Goal: Task Accomplishment & Management: Use online tool/utility

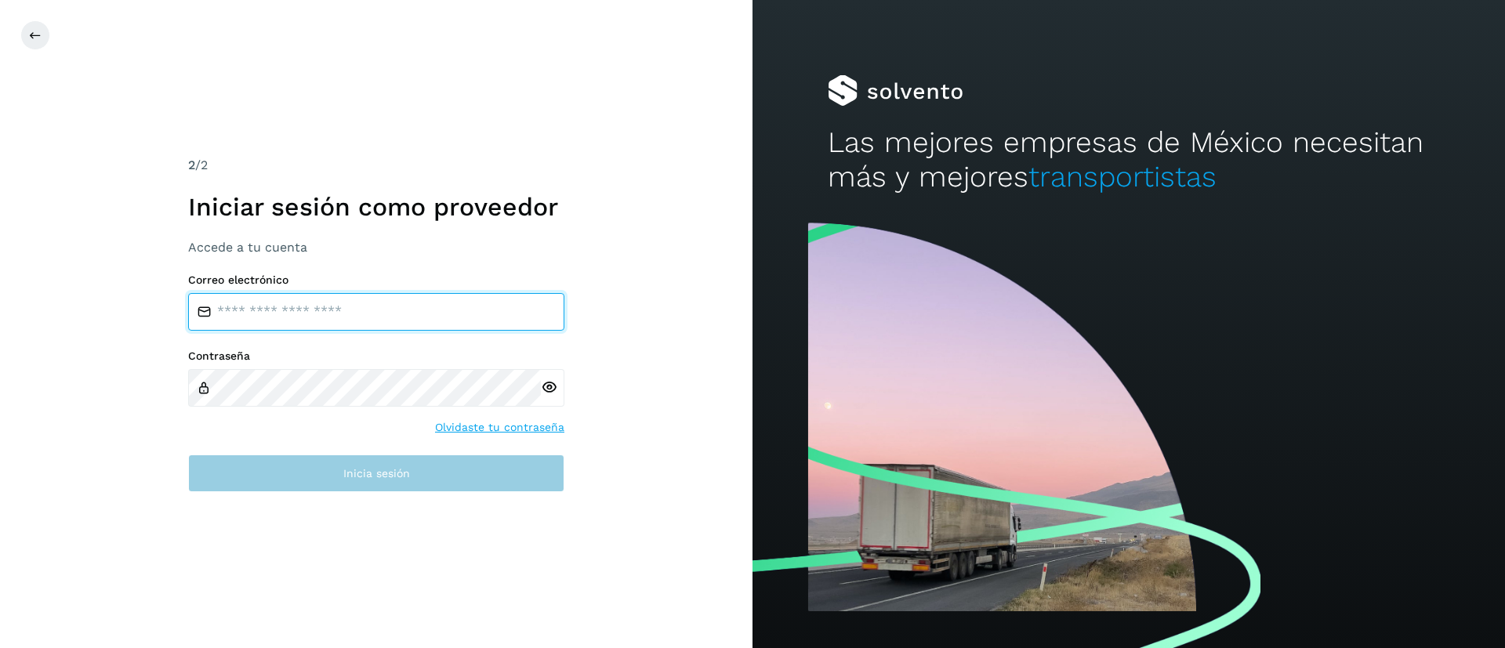
type input "**********"
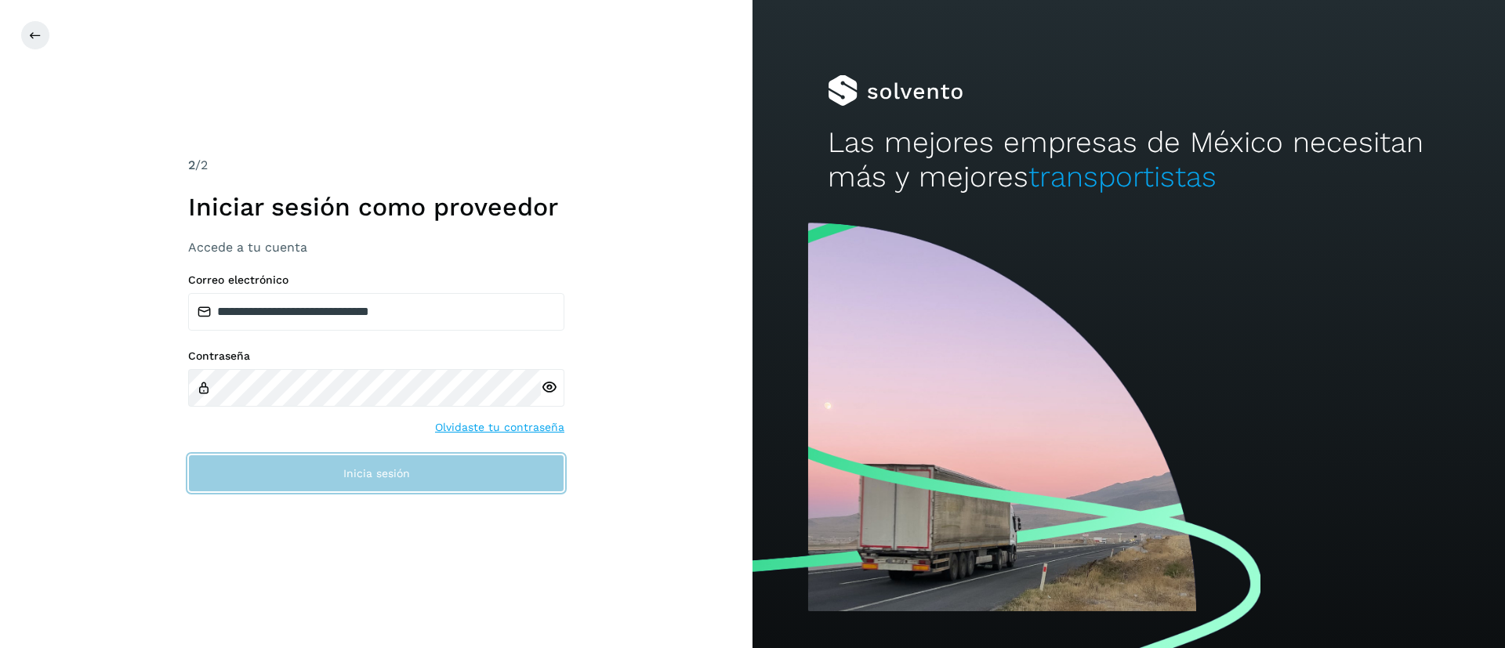
click at [364, 479] on span "Inicia sesión" at bounding box center [376, 473] width 67 height 11
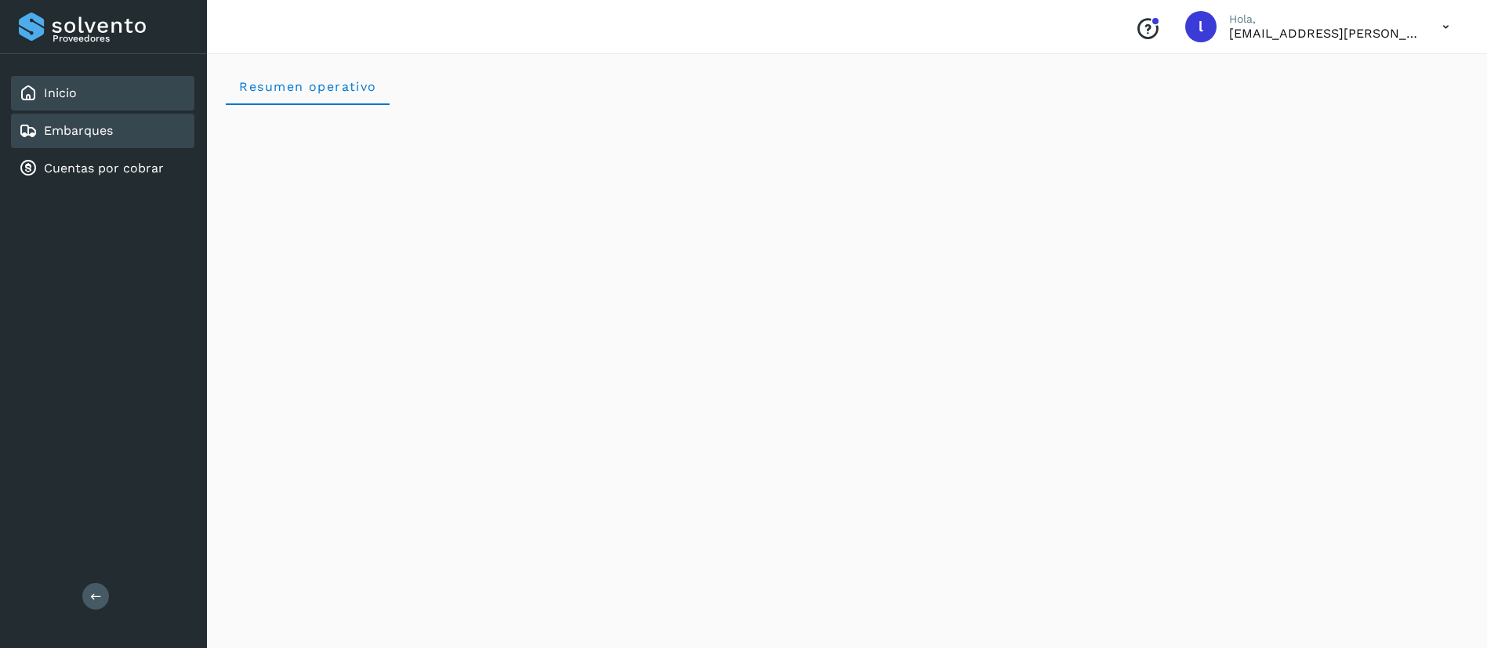
click at [96, 132] on link "Embarques" at bounding box center [78, 130] width 69 height 15
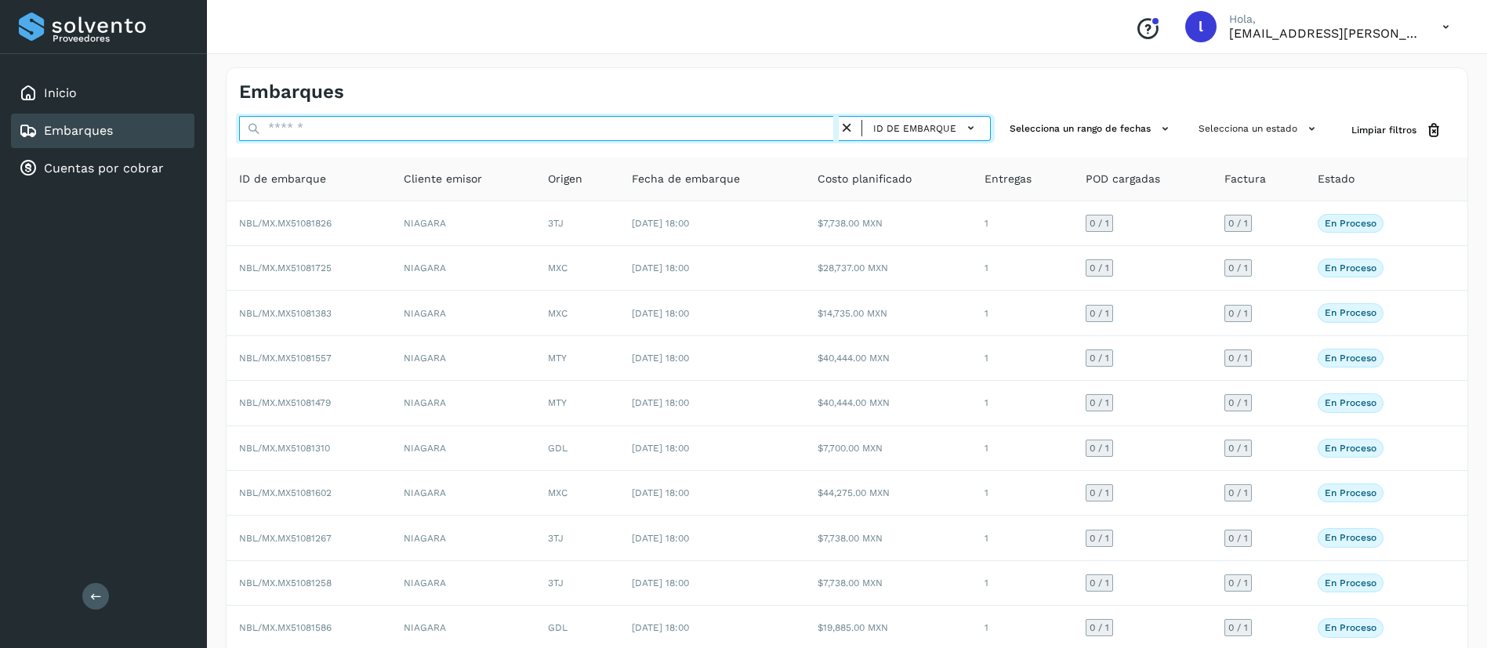
click at [360, 132] on input "text" at bounding box center [538, 128] width 599 height 25
paste input "**********"
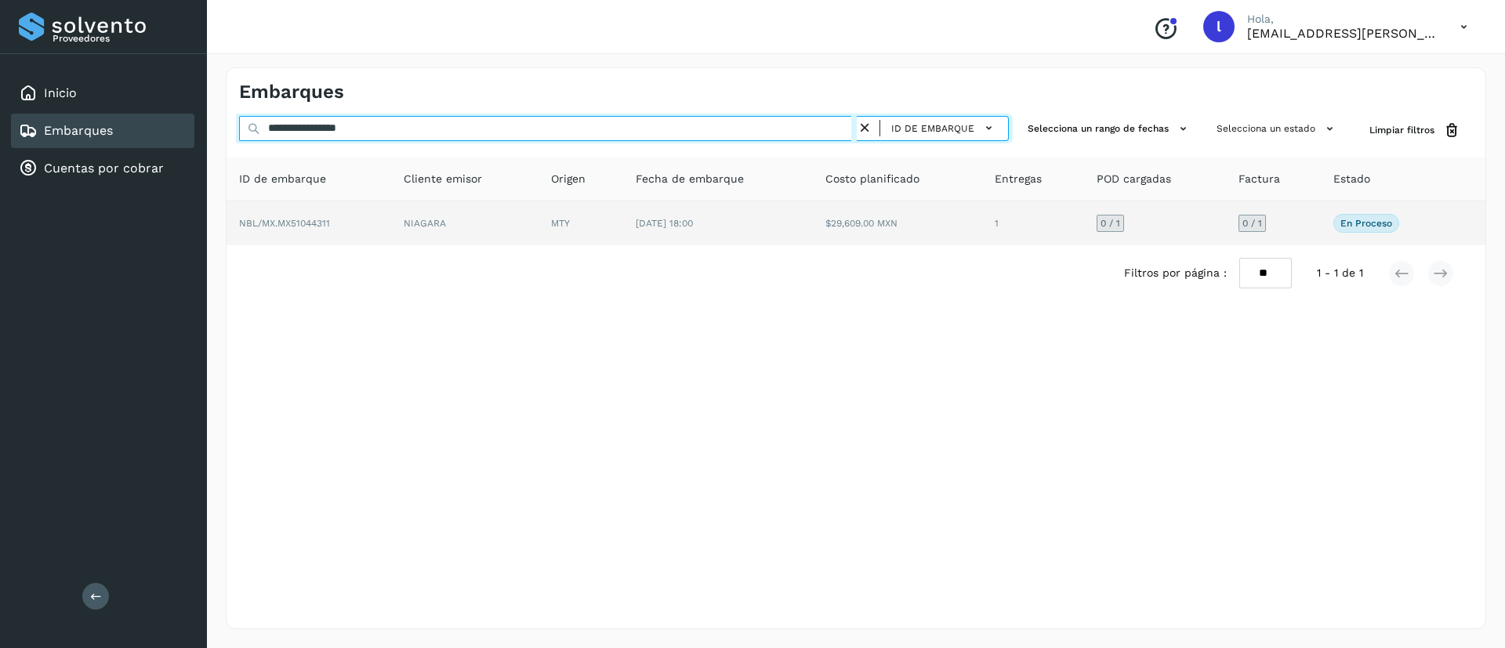
type input "**********"
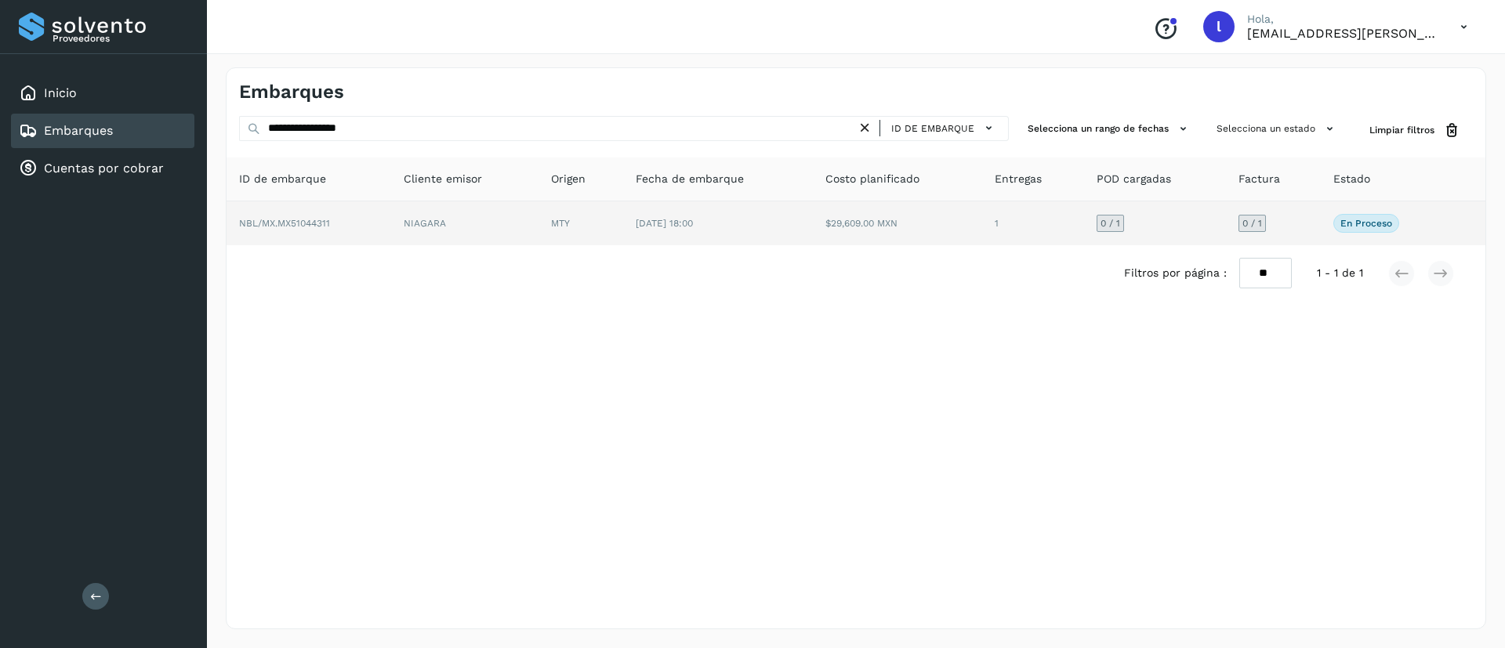
click at [827, 222] on td "$29,609.00 MXN" at bounding box center [897, 223] width 169 height 44
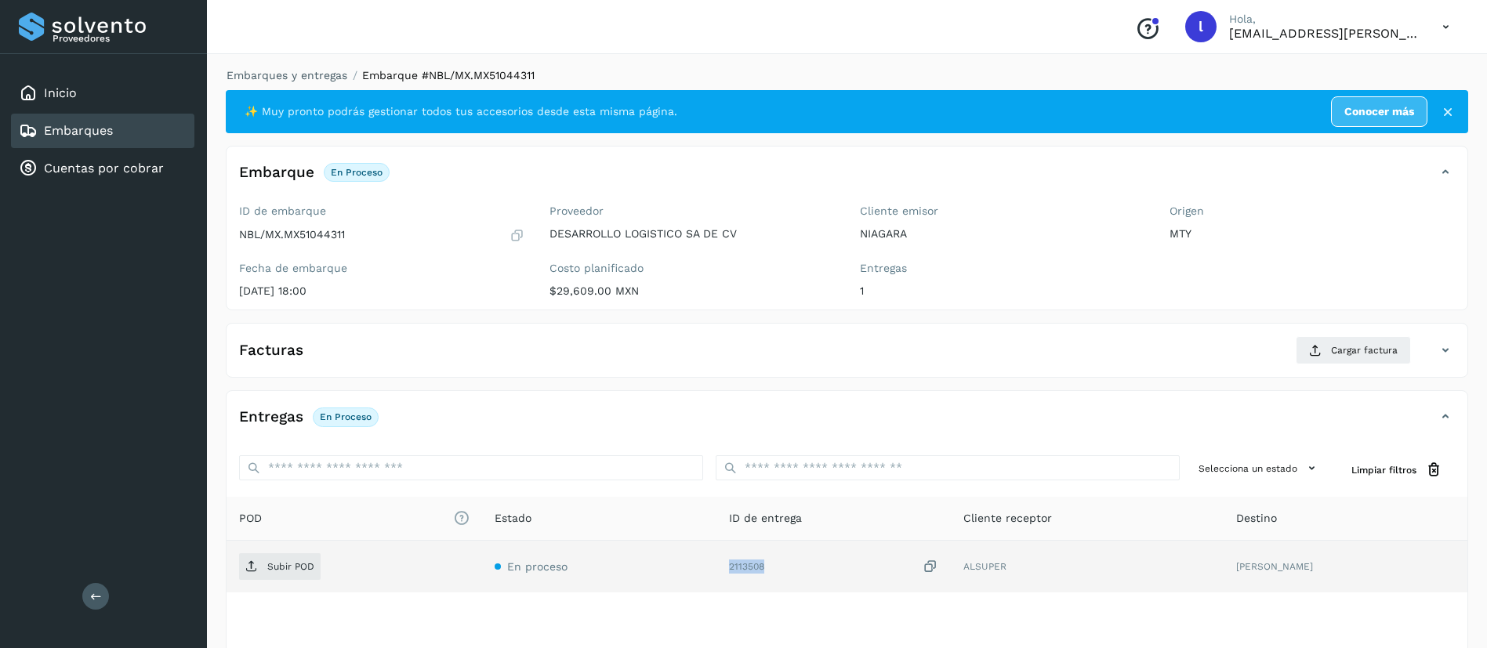
drag, startPoint x: 773, startPoint y: 568, endPoint x: 726, endPoint y: 570, distance: 46.3
click at [726, 570] on td "2113508" at bounding box center [833, 567] width 234 height 52
copy div "2113508"
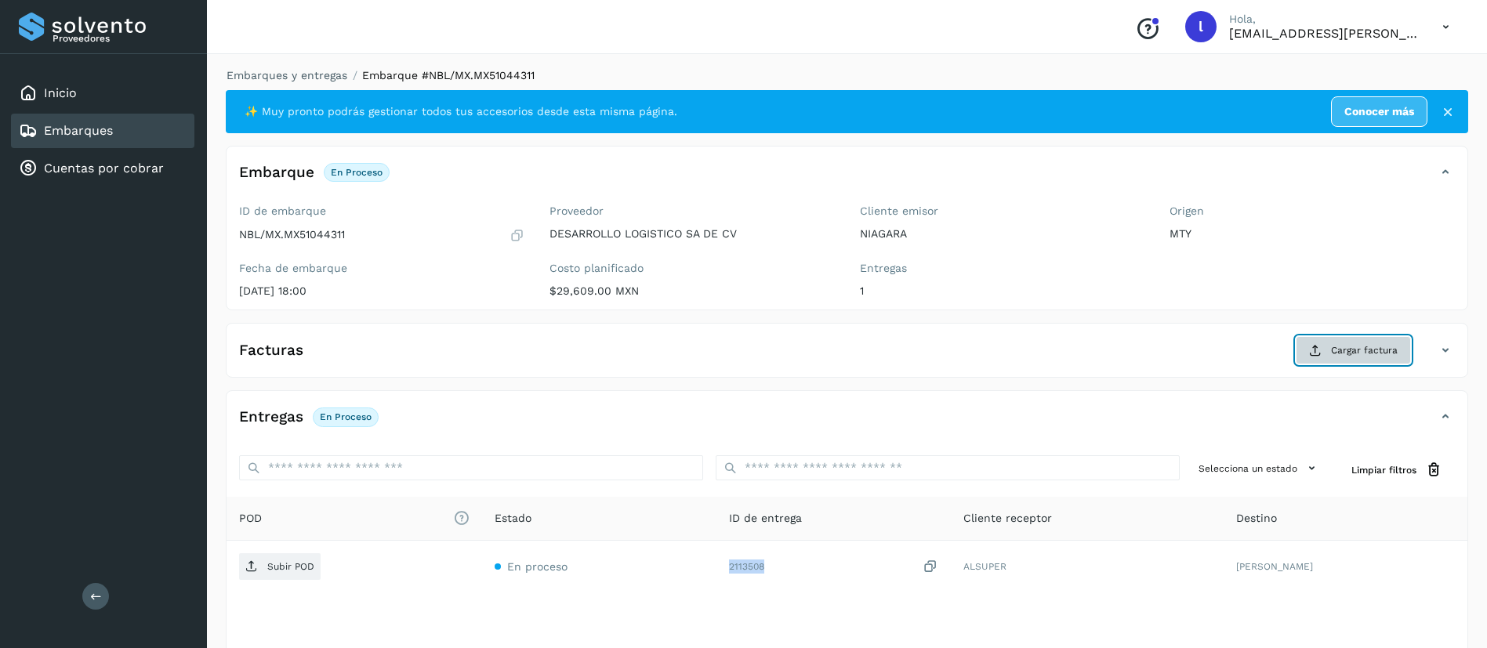
click at [1336, 342] on button "Cargar factura" at bounding box center [1352, 350] width 115 height 28
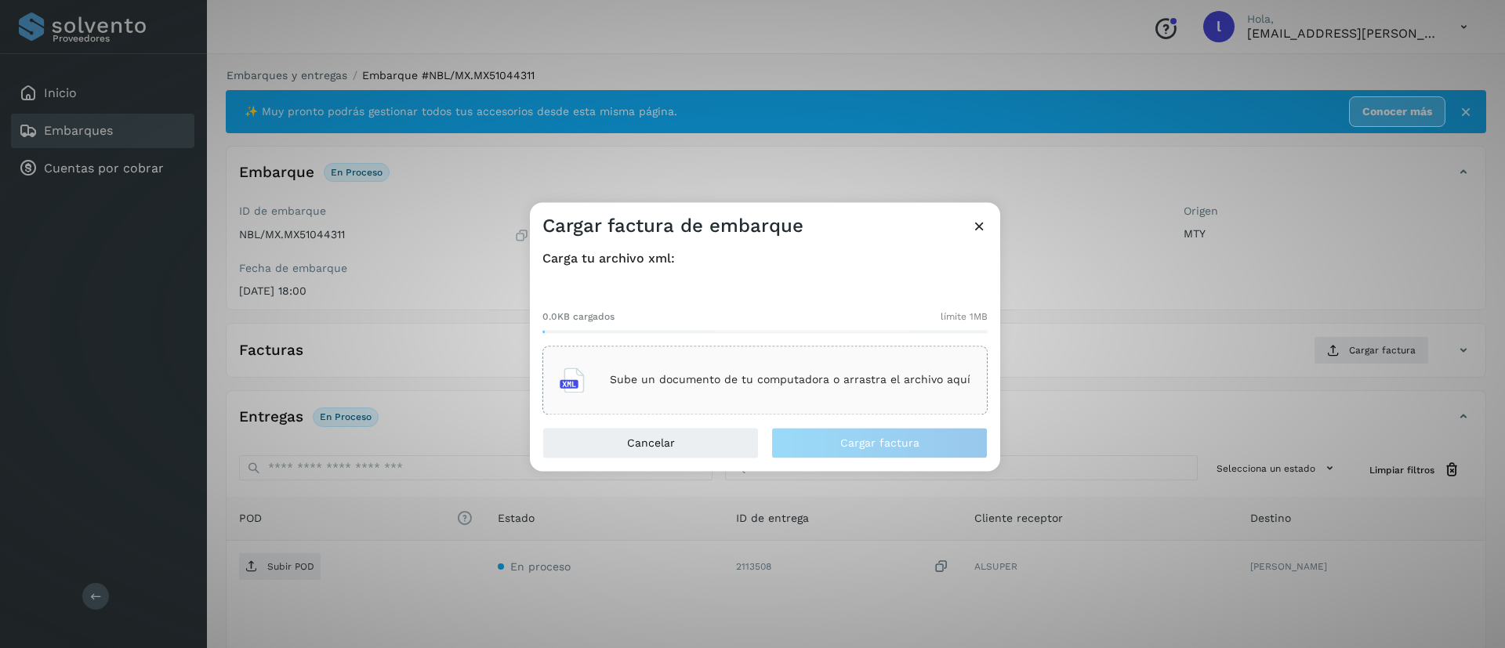
click at [721, 375] on p "Sube un documento de tu computadora o arrastra el archivo aquí" at bounding box center [790, 380] width 360 height 13
click at [733, 383] on p "Sube un documento de tu computadora o arrastra el archivo aquí" at bounding box center [790, 380] width 360 height 13
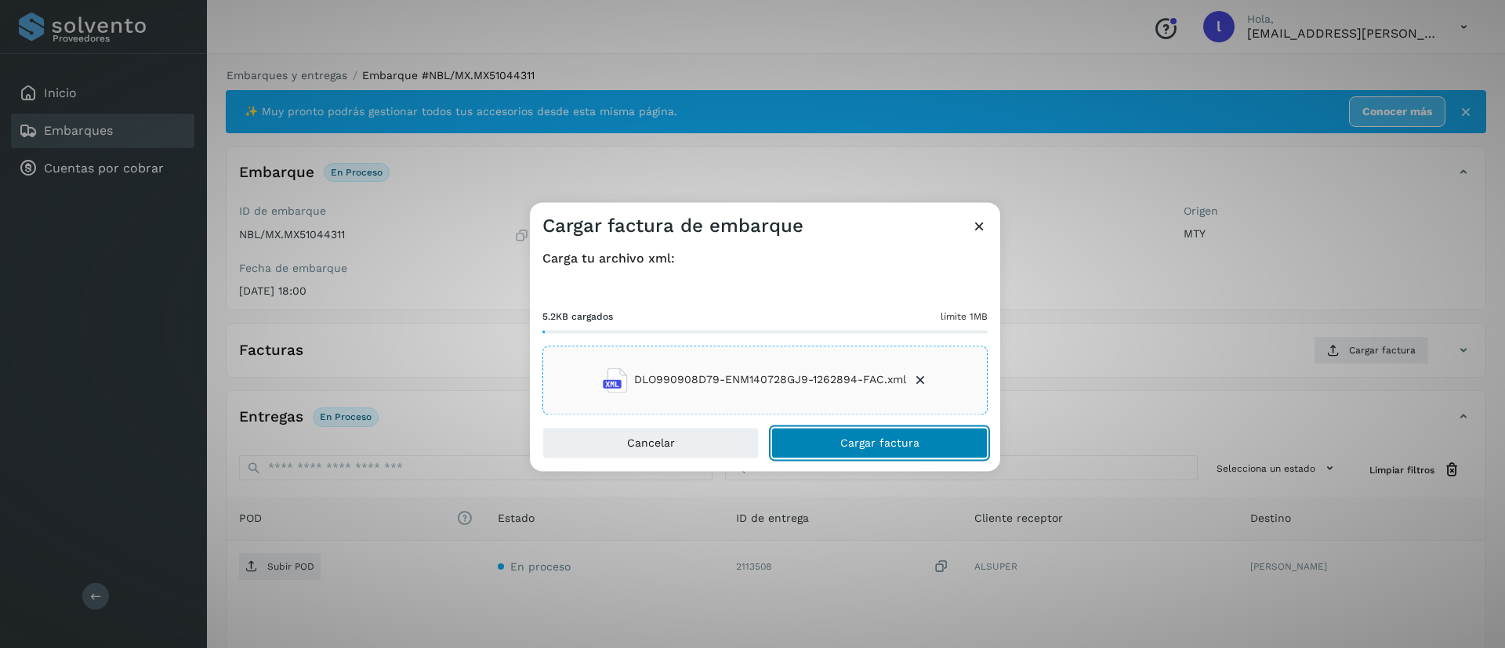
click at [860, 435] on button "Cargar factura" at bounding box center [879, 442] width 216 height 31
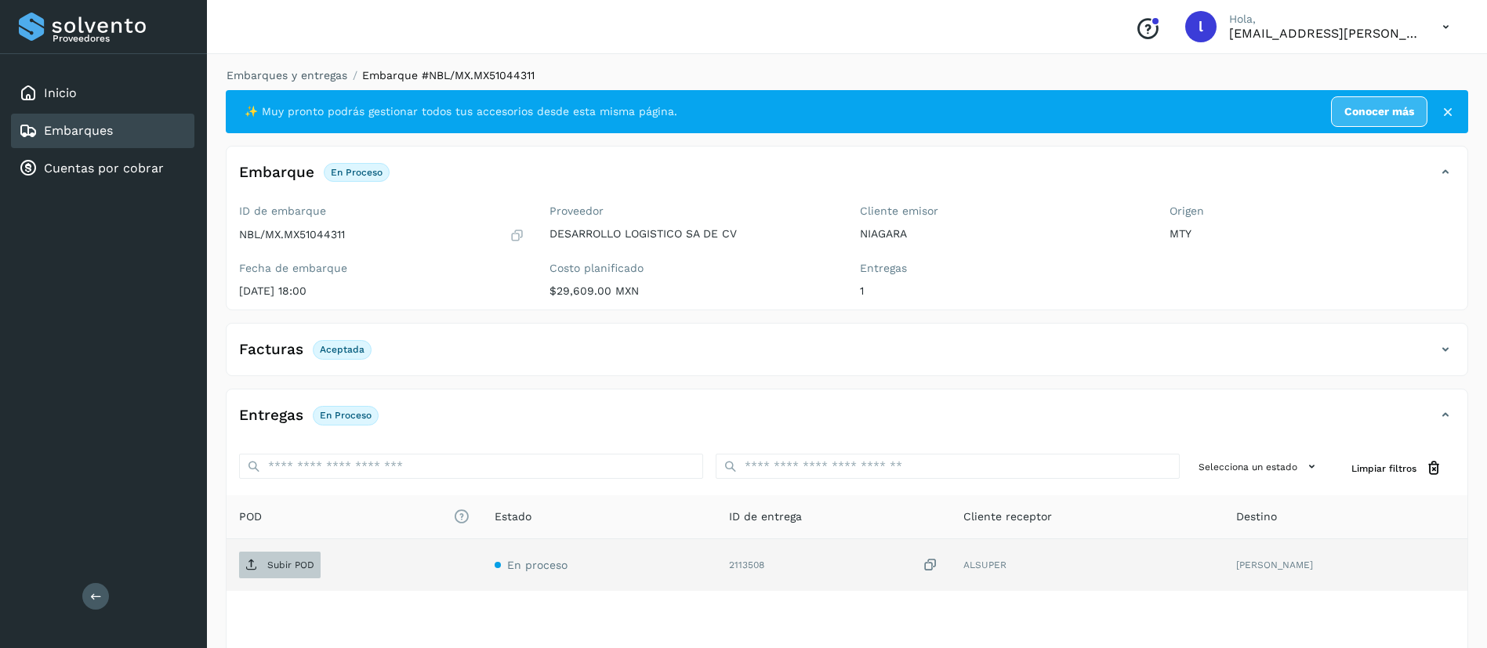
click at [275, 561] on p "Subir POD" at bounding box center [290, 565] width 47 height 11
drag, startPoint x: 1486, startPoint y: 201, endPoint x: 1495, endPoint y: 237, distance: 37.3
click at [1487, 237] on html "Proveedores Inicio Embarques Cuentas por cobrar Salir Conoce nuestros beneficio…" at bounding box center [743, 372] width 1487 height 744
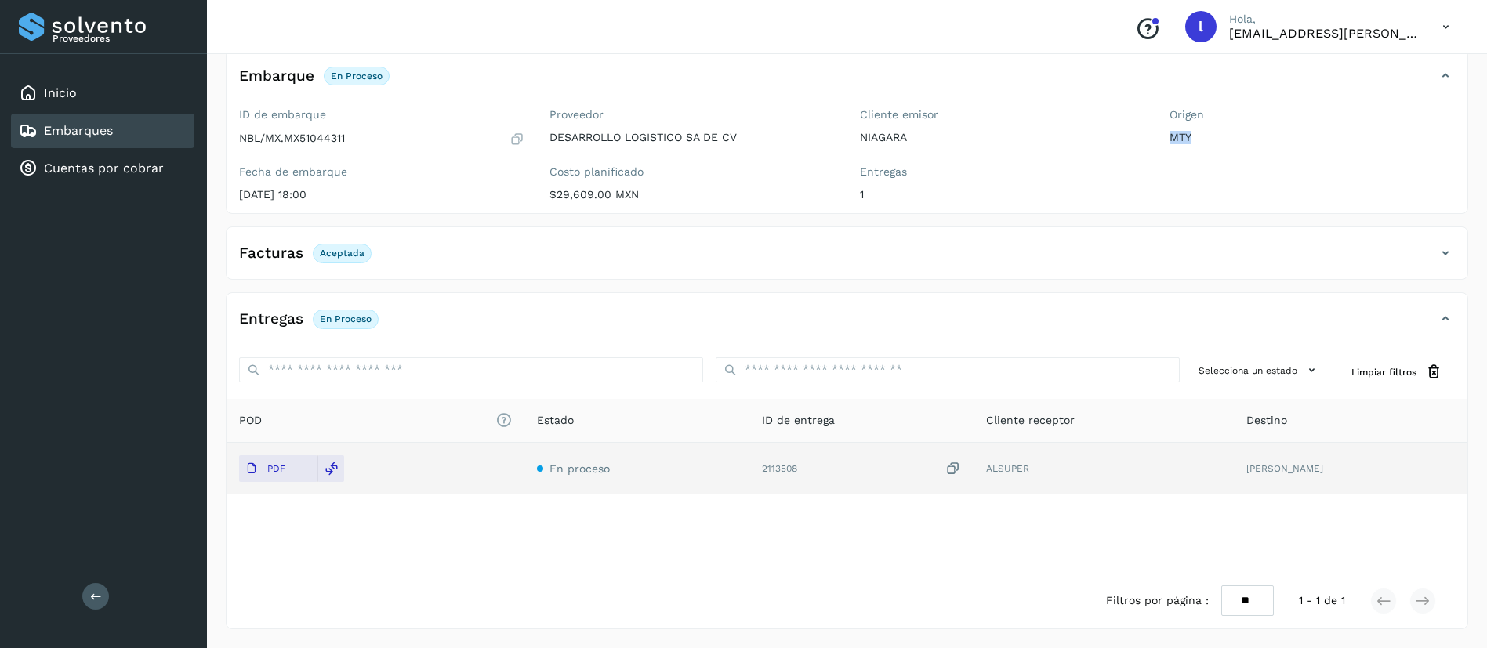
click at [89, 136] on link "Embarques" at bounding box center [78, 130] width 69 height 15
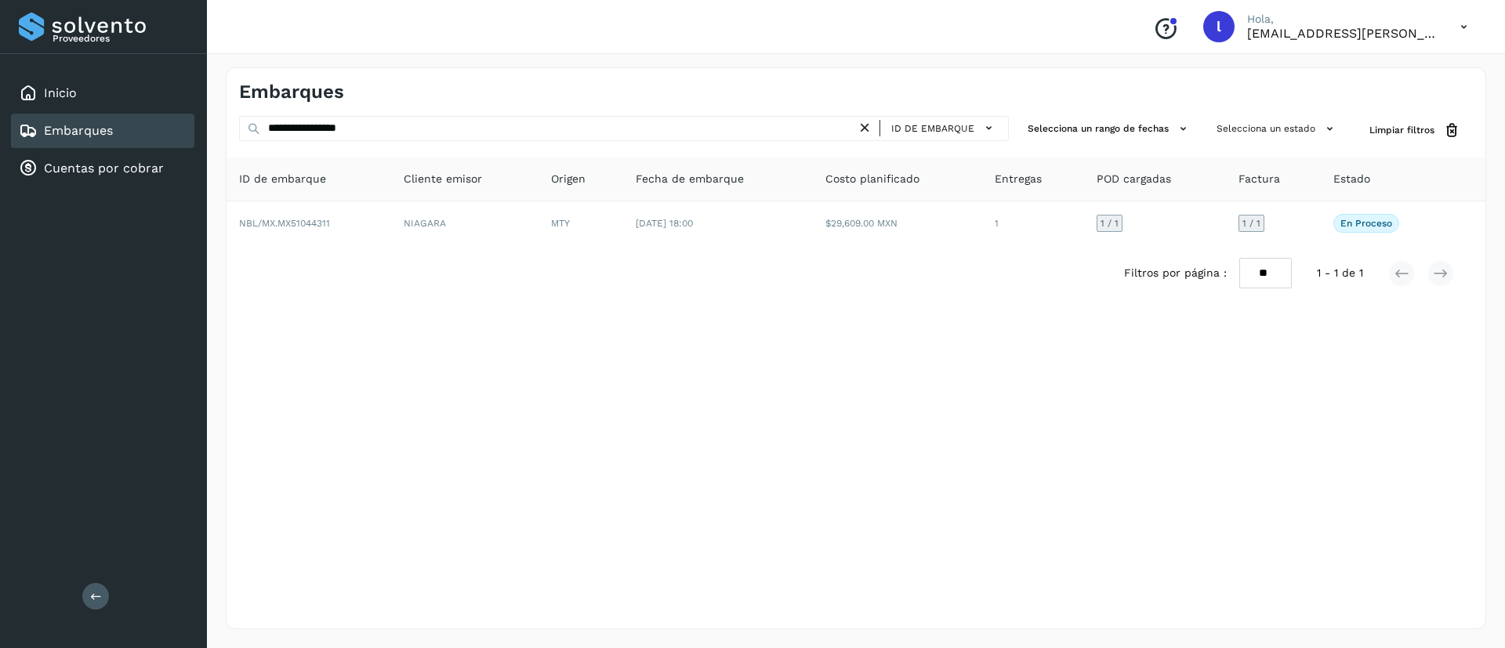
click at [1469, 16] on icon at bounding box center [1463, 27] width 32 height 32
click at [1383, 71] on div "Cerrar sesión" at bounding box center [1385, 71] width 187 height 30
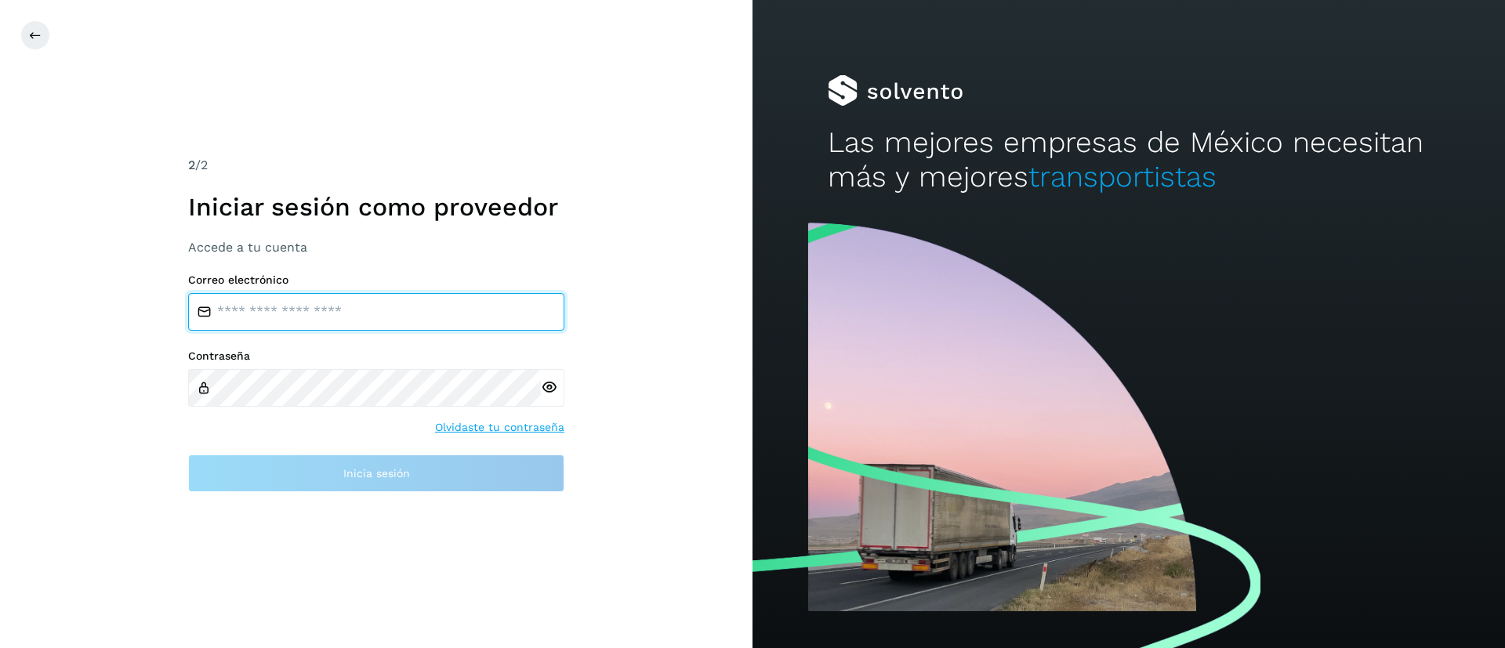
type input "**********"
